Goal: Go to known website: Access a specific website the user already knows

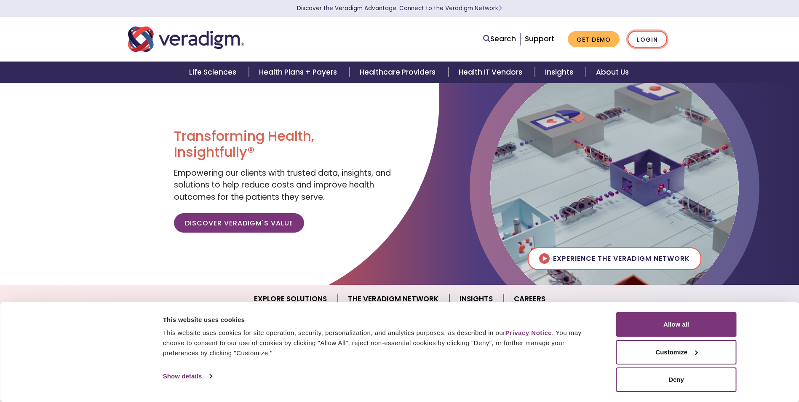
click at [654, 38] on link "Login" at bounding box center [647, 39] width 40 height 17
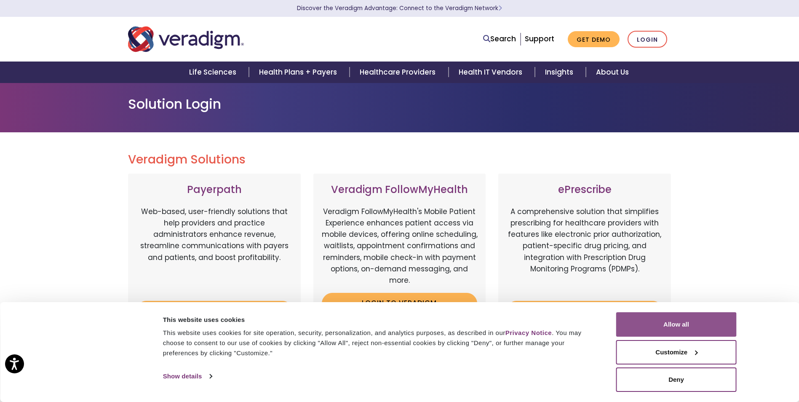
click at [698, 326] on button "Allow all" at bounding box center [676, 324] width 120 height 24
